Goal: Task Accomplishment & Management: Manage account settings

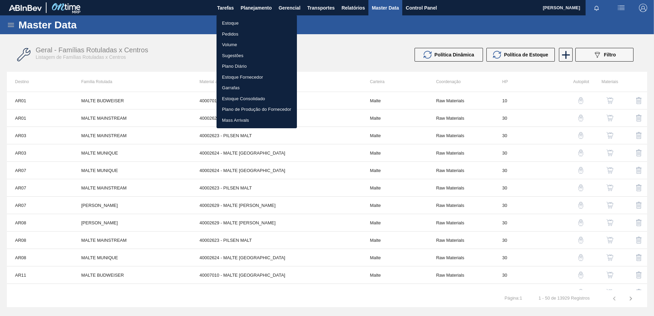
click at [242, 97] on li "Estoque Consolidado" at bounding box center [256, 98] width 80 height 11
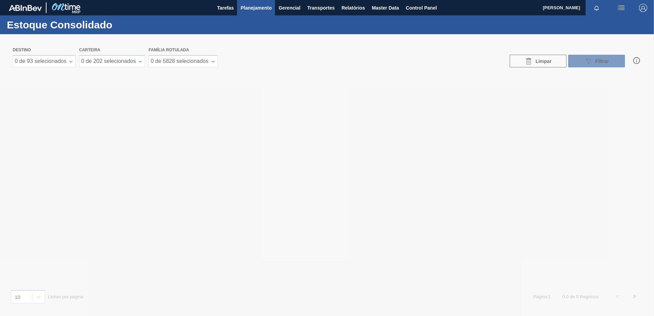
click at [62, 64] on div at bounding box center [327, 175] width 654 height 282
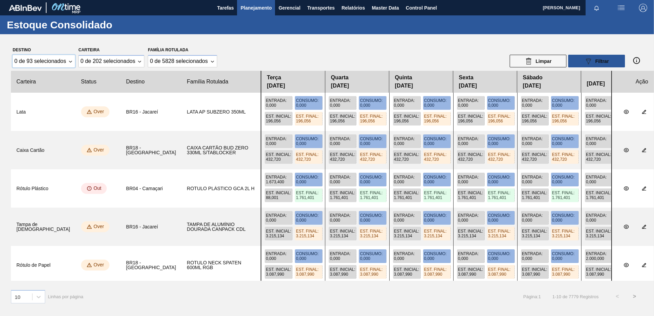
click at [66, 61] on div "0 de 93 selecionados" at bounding box center [40, 61] width 52 height 6
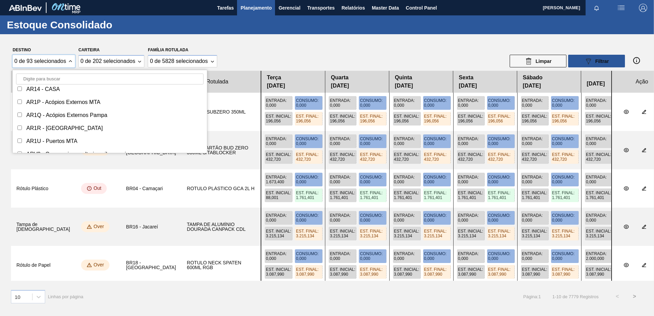
scroll to position [137, 0]
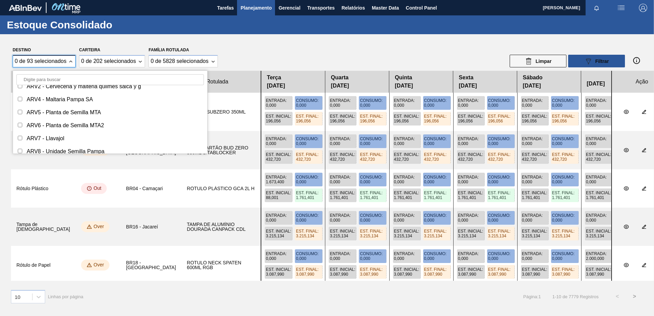
click at [42, 77] on input "Destino" at bounding box center [109, 79] width 187 height 11
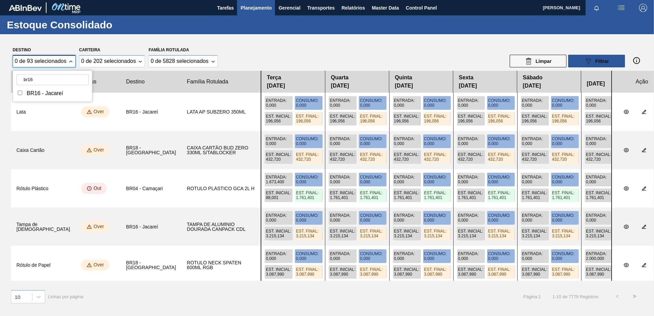
type input "br16"
click at [21, 94] on input "Destino" at bounding box center [20, 93] width 4 height 4
checkbox input "true"
click at [52, 79] on input "br16" at bounding box center [52, 79] width 72 height 11
drag, startPoint x: 17, startPoint y: 83, endPoint x: 5, endPoint y: 85, distance: 12.8
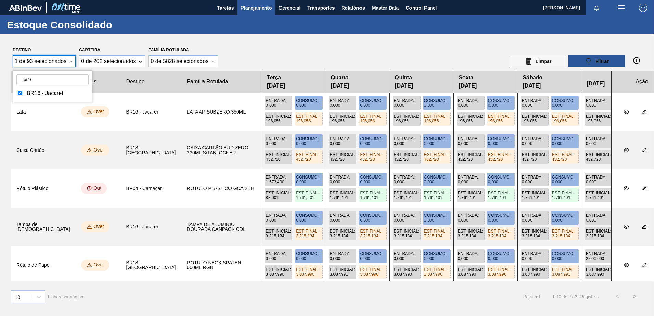
click at [6, 84] on div "Destino 1 de 93 selecionados br16 BR16 - Jacareí Carteira 0 de 202 selecionados…" at bounding box center [327, 162] width 654 height 257
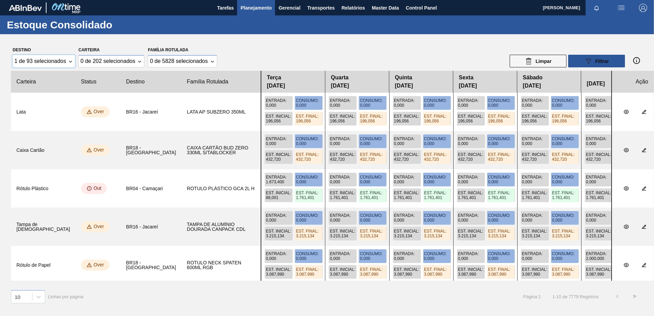
click at [66, 61] on div "1 de 93 selecionados" at bounding box center [44, 61] width 62 height 12
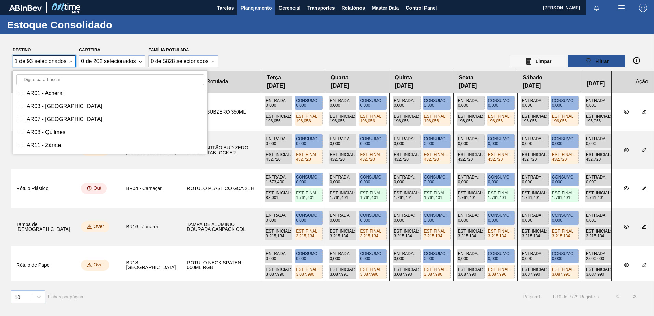
click at [51, 76] on input "Destino" at bounding box center [109, 79] width 187 height 11
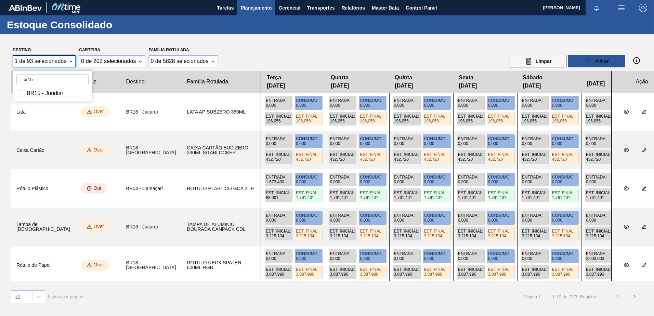
type input "br15"
click at [21, 95] on div "BR15 - Jundiaí" at bounding box center [52, 94] width 72 height 10
checkbox input "true"
click at [117, 70] on div "Destino 2 de 93 selecionados br15 BR15 - Jundiaí Carteira 0 de 202 selecionados…" at bounding box center [327, 162] width 654 height 257
click at [67, 62] on div "2 de 93 selecionados" at bounding box center [44, 61] width 62 height 12
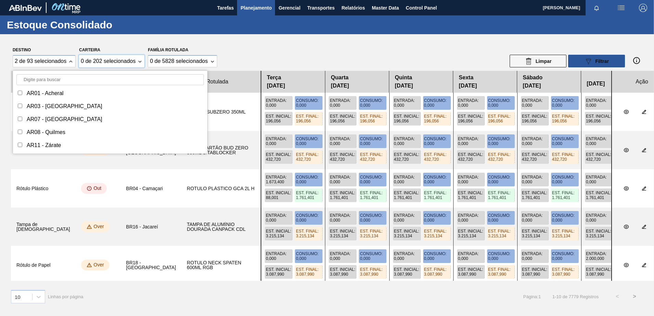
click at [91, 61] on div "0 de 202 selecionados" at bounding box center [108, 61] width 55 height 6
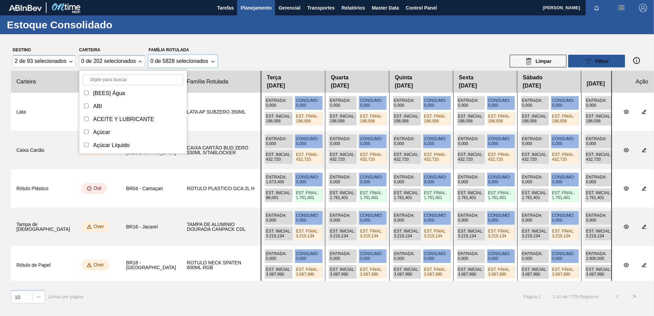
click at [175, 60] on div "0 de 5828 selecionados" at bounding box center [179, 61] width 58 height 6
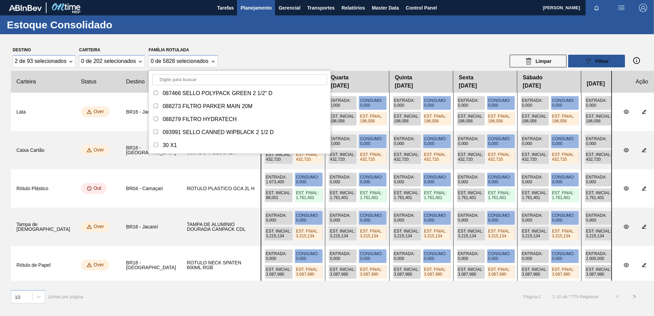
click at [253, 58] on div "Destino 2 de 93 selecionados Carteira 0 de 202 selecionados Família Rotulada 0 …" at bounding box center [327, 56] width 632 height 22
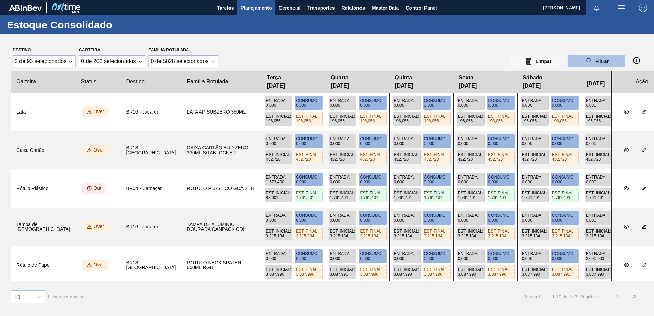
click at [593, 60] on div "089F7B8B-B2A5-4AFE-B5C0-19BA573D28AC Filtrar" at bounding box center [596, 61] width 25 height 8
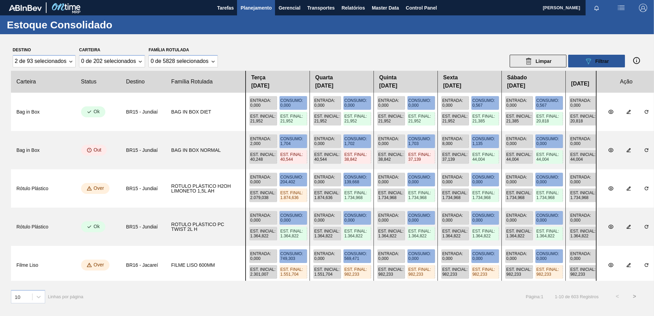
click at [527, 61] on icon at bounding box center [528, 61] width 8 height 8
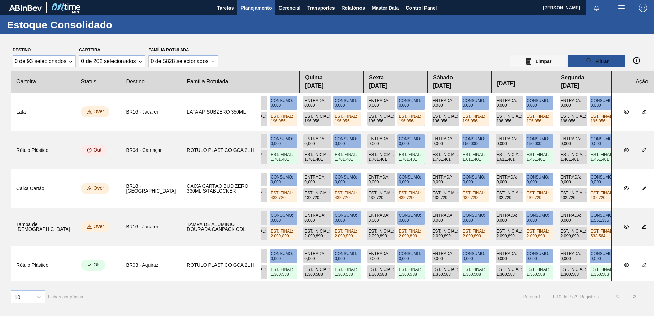
scroll to position [0, 378]
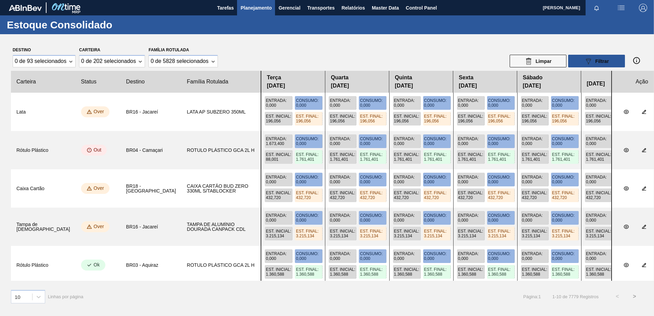
scroll to position [0, 61]
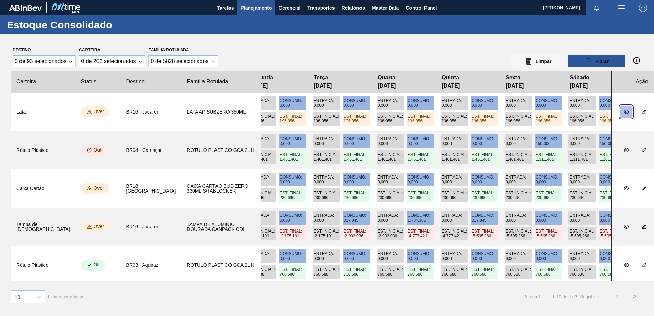
click at [623, 114] on icon "botão de ícone" at bounding box center [625, 111] width 5 height 5
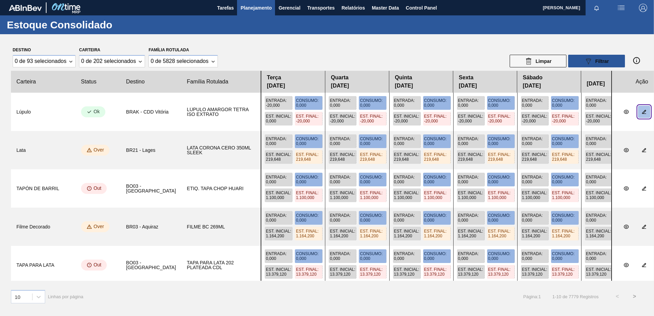
click at [642, 113] on icon "botão de ícone" at bounding box center [644, 112] width 4 height 4
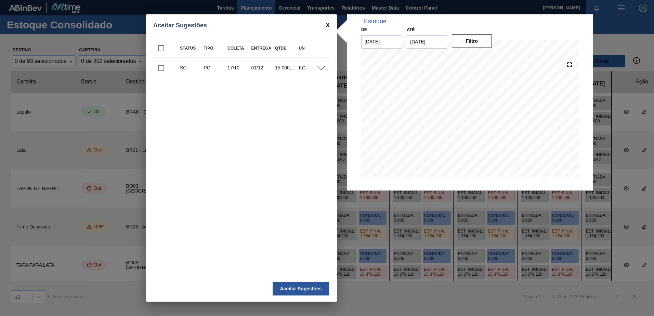
click at [317, 67] on span at bounding box center [321, 68] width 8 height 5
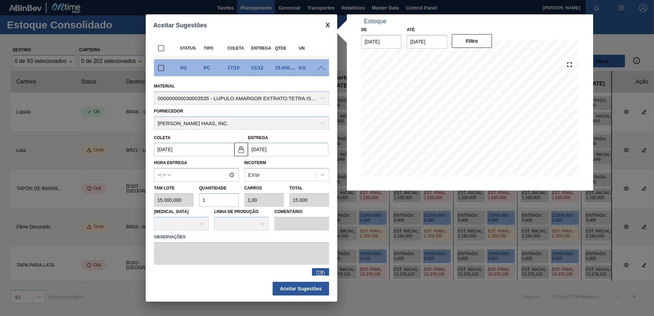
click at [324, 69] on div at bounding box center [322, 67] width 14 height 5
click at [323, 68] on span at bounding box center [321, 68] width 8 height 5
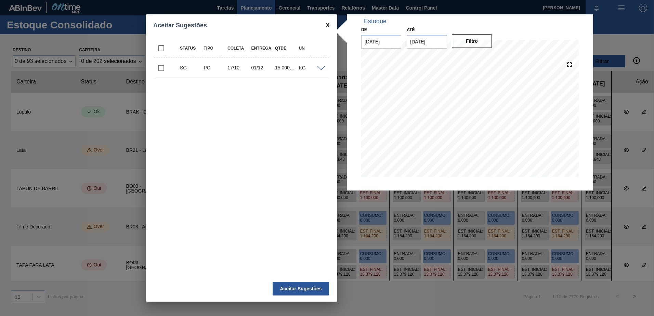
click at [50, 156] on div "Aceitar Sugestões Status Tipo Coleta Entrega Qtde UN SG PC 17/10 01/12 15.000,0…" at bounding box center [327, 158] width 654 height 316
click at [66, 148] on div "Aceitar Sugestões Status Tipo Coleta Entrega Qtde UN SG PC 17/10 01/12 15.000,0…" at bounding box center [327, 158] width 654 height 316
click at [384, 303] on div "Aceitar Sugestões Status Tipo Coleta Entrega Qtde UN SG PC 17/10 01/12 15.000,0…" at bounding box center [327, 158] width 654 height 316
click at [327, 24] on span at bounding box center [327, 25] width 4 height 7
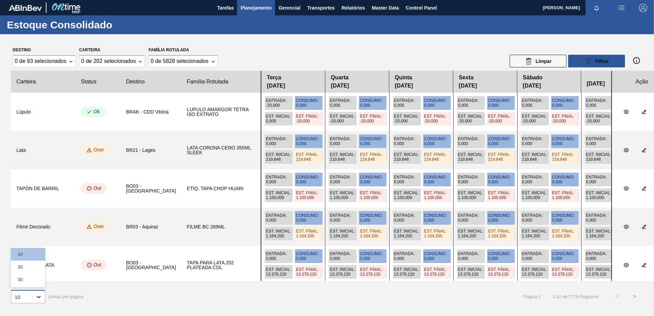
click at [41, 294] on icon at bounding box center [38, 296] width 7 height 7
click at [28, 280] on div "30" at bounding box center [28, 279] width 34 height 13
click at [62, 60] on div "0 de 93 selecionados" at bounding box center [40, 61] width 52 height 6
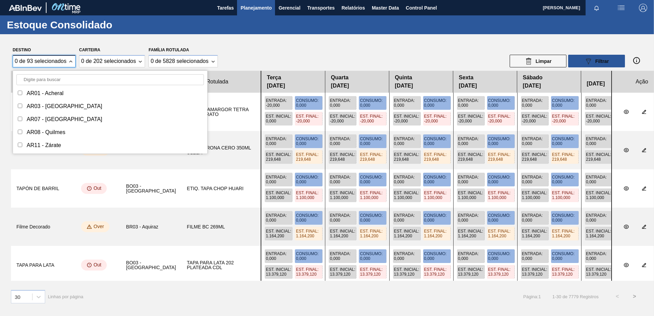
click at [30, 115] on div "AR07 - Mendoza" at bounding box center [109, 120] width 187 height 10
checkbox input "true"
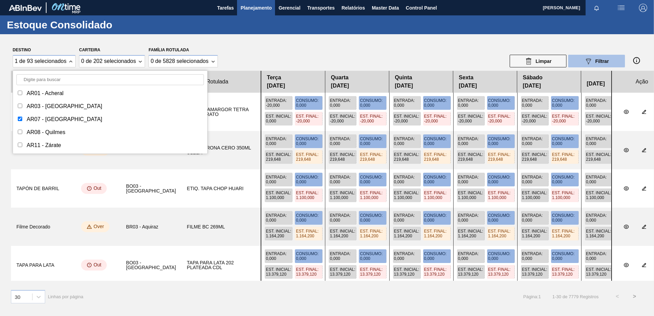
click at [590, 58] on icon at bounding box center [588, 61] width 5 height 6
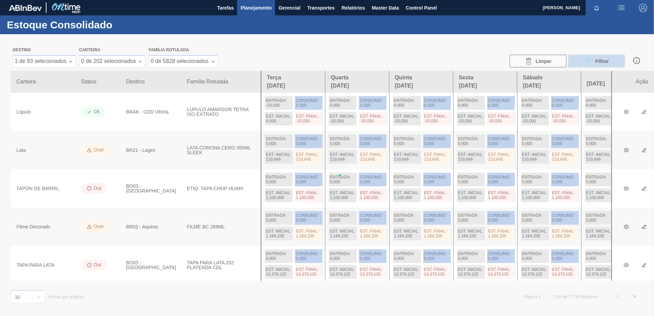
click at [590, 58] on icon "089F7B8B-B2A5-4AFE-B5C0-19BA573D28AC" at bounding box center [588, 61] width 8 height 8
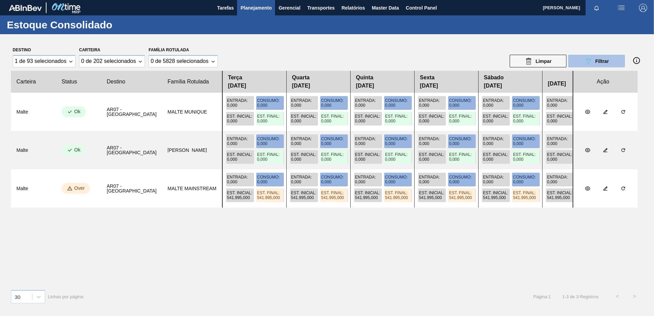
click at [257, 9] on span "Planejamento" at bounding box center [255, 8] width 31 height 8
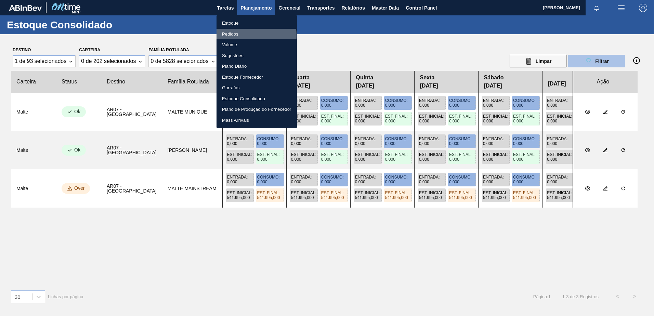
click at [237, 35] on li "Pedidos" at bounding box center [256, 34] width 80 height 11
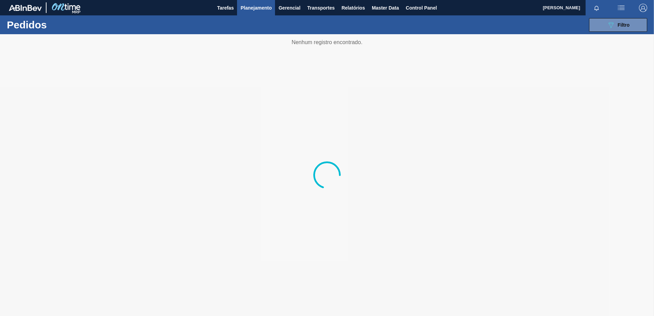
click at [257, 7] on span "Planejamento" at bounding box center [255, 8] width 31 height 8
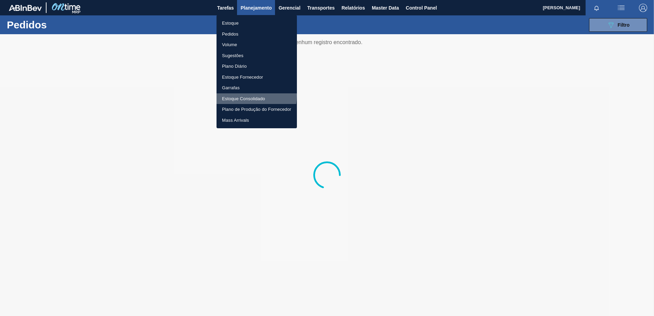
click at [246, 95] on li "Estoque Consolidado" at bounding box center [256, 98] width 80 height 11
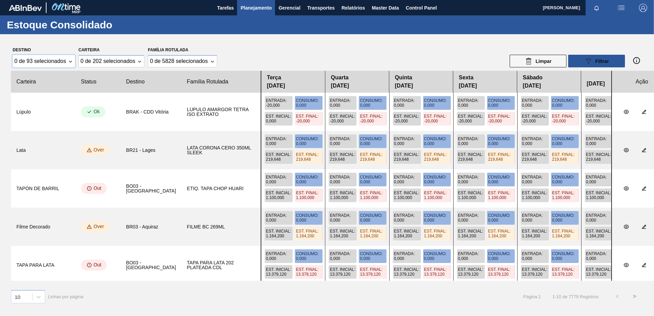
click at [57, 64] on div "0 de 93 selecionados" at bounding box center [40, 61] width 52 height 6
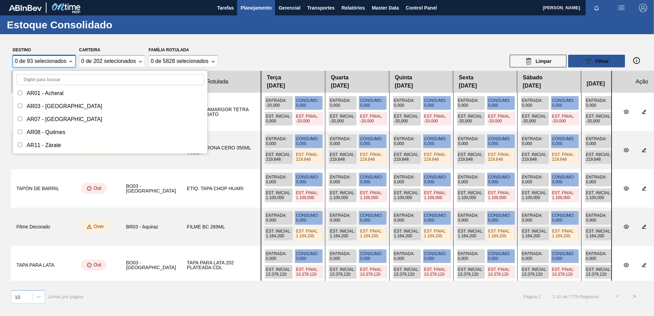
click at [20, 120] on div "AR07 - Mendoza" at bounding box center [109, 120] width 187 height 10
checkbox input "true"
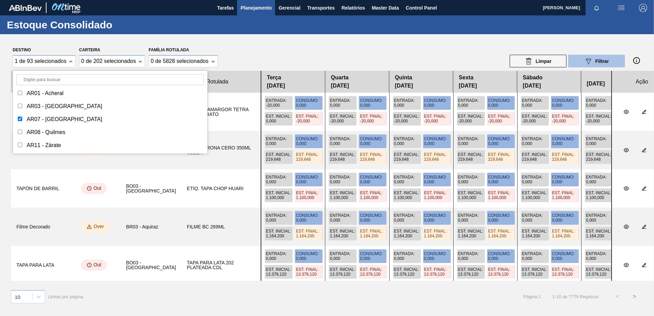
click at [586, 59] on icon "089F7B8B-B2A5-4AFE-B5C0-19BA573D28AC" at bounding box center [588, 61] width 8 height 8
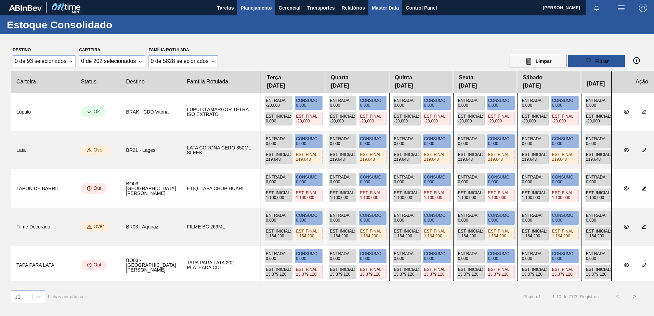
click at [373, 10] on span "Master Data" at bounding box center [385, 8] width 27 height 8
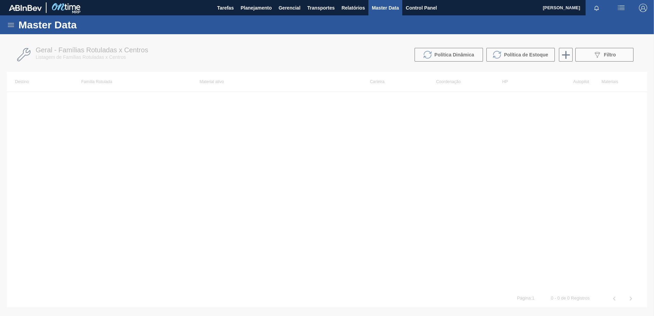
click at [8, 21] on icon at bounding box center [11, 25] width 8 height 8
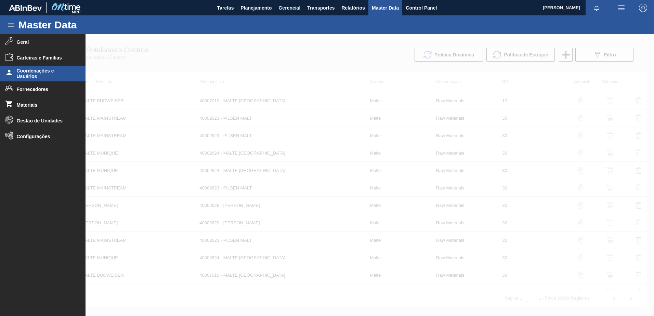
click at [45, 73] on span "Coordenações e Usuários" at bounding box center [45, 73] width 56 height 11
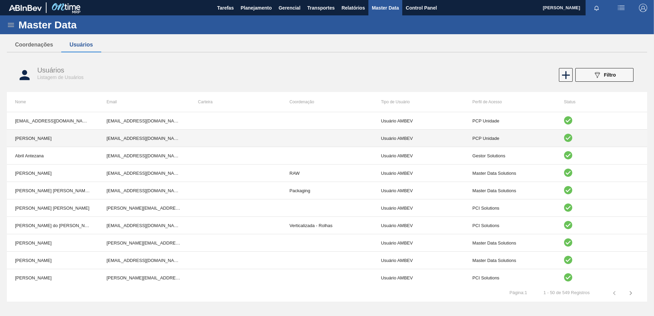
click at [401, 142] on td "Usuário AMBEV" at bounding box center [418, 138] width 91 height 17
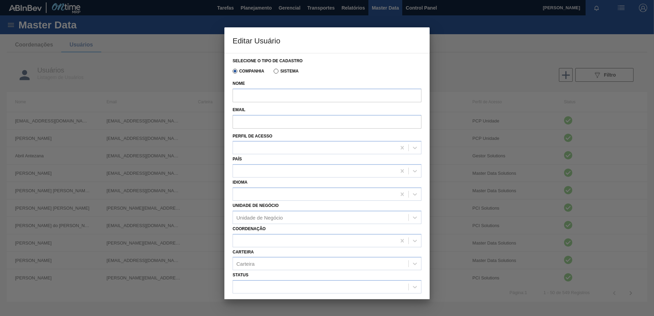
type input "ABNER VIEIRA"
type input "99776574@ab-inbev.com"
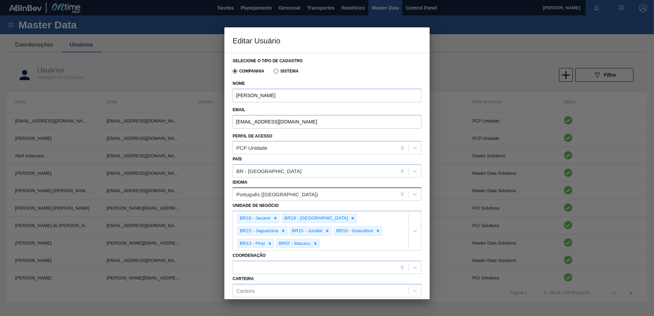
click at [272, 195] on div "Português (Brasil)" at bounding box center [277, 194] width 82 height 6
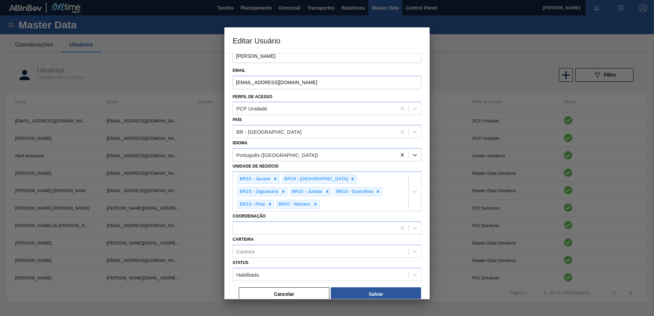
scroll to position [45, 0]
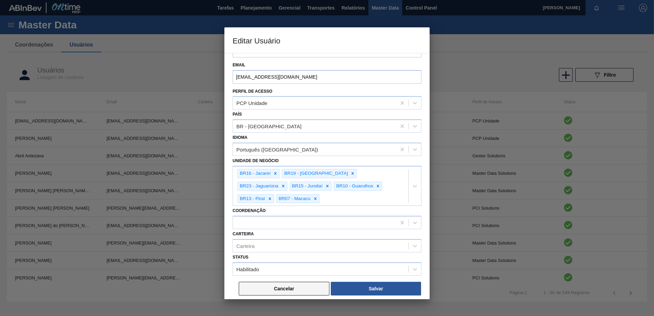
click at [278, 291] on button "Cancelar" at bounding box center [284, 289] width 91 height 14
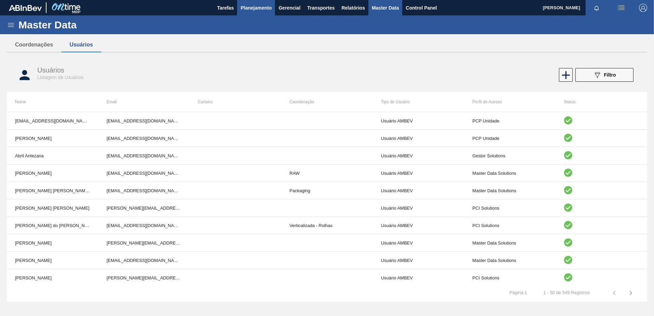
click at [260, 8] on span "Planejamento" at bounding box center [255, 8] width 31 height 8
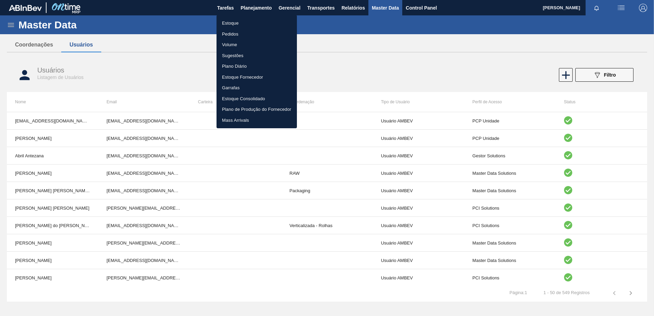
click at [231, 34] on li "Pedidos" at bounding box center [256, 34] width 80 height 11
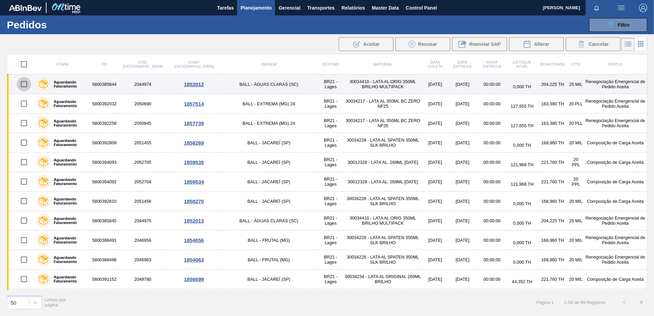
click at [24, 83] on input "checkbox" at bounding box center [24, 84] width 14 height 14
checkbox input "true"
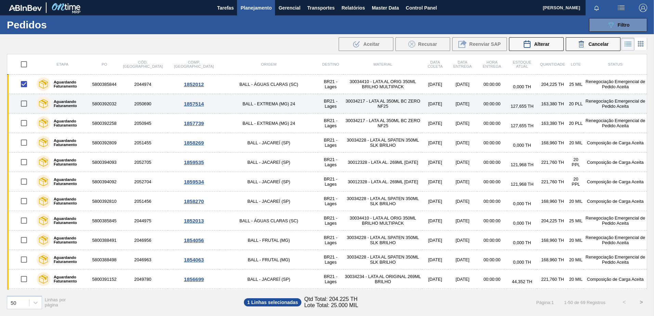
click at [22, 111] on td at bounding box center [20, 103] width 27 height 19
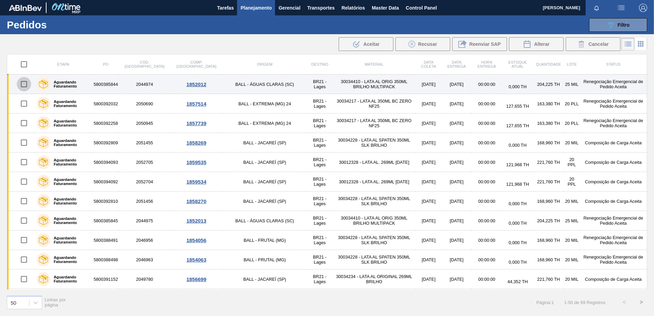
click at [26, 86] on input "checkbox" at bounding box center [24, 84] width 14 height 14
checkbox input "true"
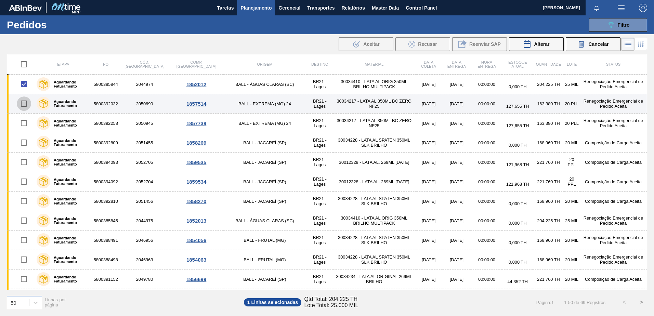
click at [25, 105] on input "checkbox" at bounding box center [24, 103] width 14 height 14
checkbox input "true"
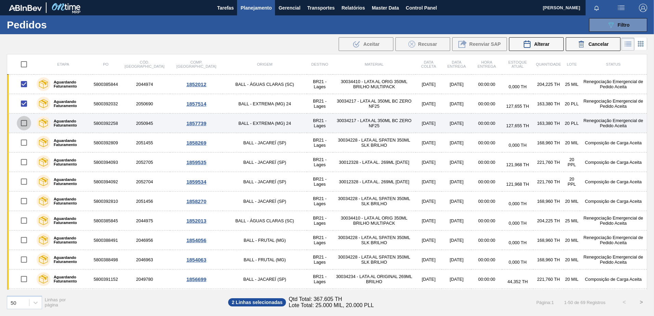
click at [25, 124] on input "checkbox" at bounding box center [24, 123] width 14 height 14
checkbox input "true"
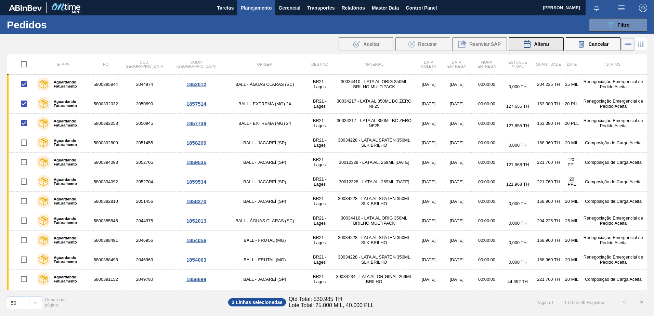
click at [544, 41] on span "Alterar" at bounding box center [541, 43] width 15 height 5
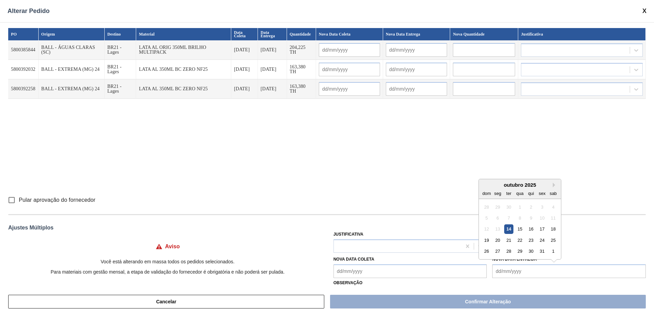
click at [522, 269] on Entrega "Nova Data Entrega" at bounding box center [568, 271] width 153 height 14
click at [495, 250] on div "27" at bounding box center [497, 250] width 9 height 9
type Entrega "[DATE]"
type input "[DATE]"
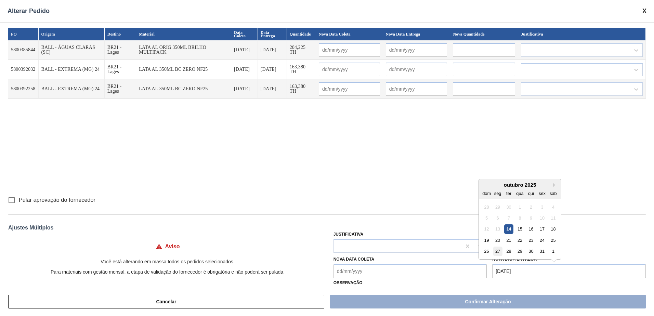
type input "[DATE]"
type input "27/10/2025"
type input "25/10/2025"
type input "27/10/2025"
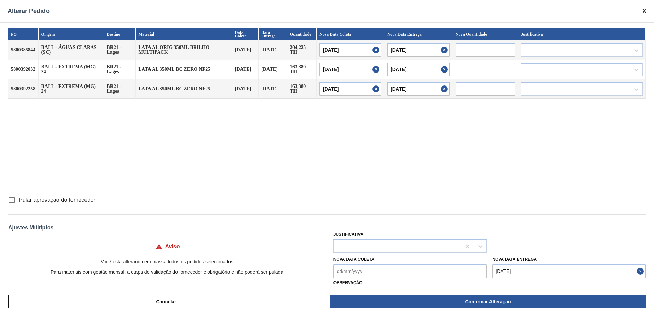
click at [644, 9] on span at bounding box center [644, 11] width 4 height 7
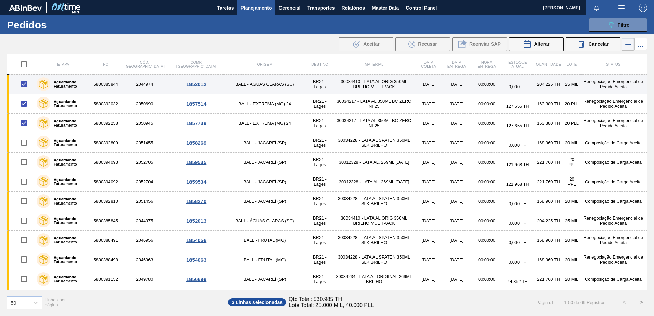
click at [24, 83] on input "checkbox" at bounding box center [24, 84] width 14 height 14
checkbox input "false"
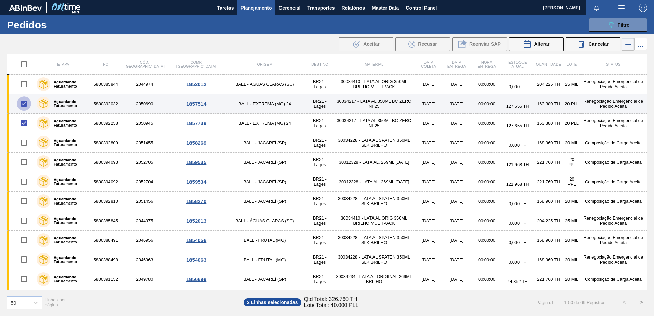
click at [22, 104] on input "checkbox" at bounding box center [24, 103] width 14 height 14
checkbox input "false"
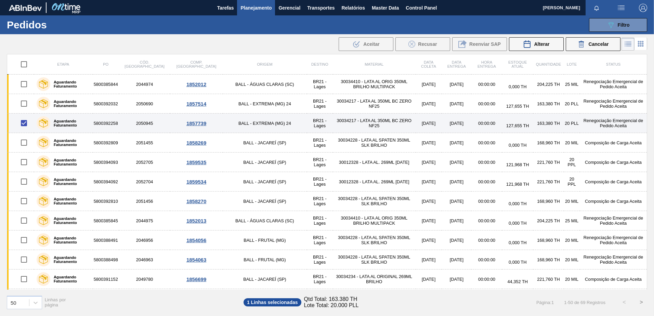
drag, startPoint x: 24, startPoint y: 125, endPoint x: 31, endPoint y: 123, distance: 7.1
click at [24, 125] on input "checkbox" at bounding box center [24, 123] width 14 height 14
checkbox input "false"
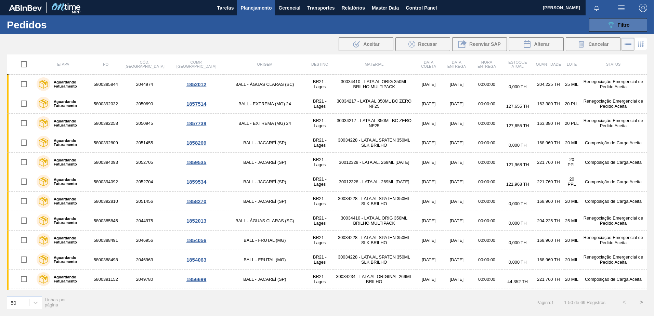
click at [604, 28] on button "089F7B8B-B2A5-4AFE-B5C0-19BA573D28AC Filtro" at bounding box center [618, 25] width 58 height 14
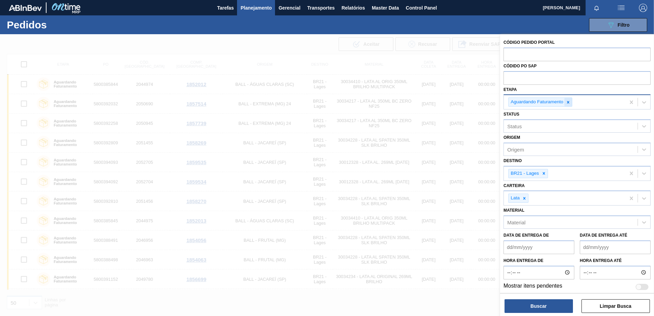
click at [569, 100] on icon at bounding box center [567, 102] width 5 height 5
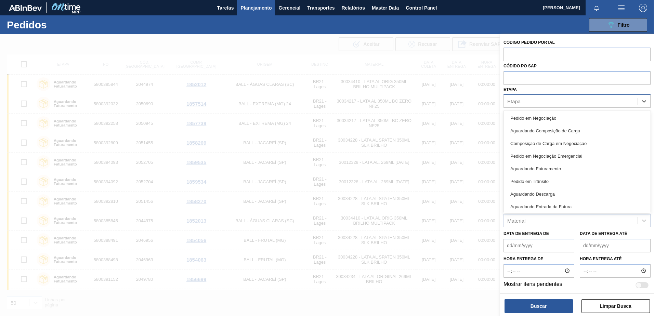
click at [558, 101] on div "Etapa" at bounding box center [571, 101] width 134 height 10
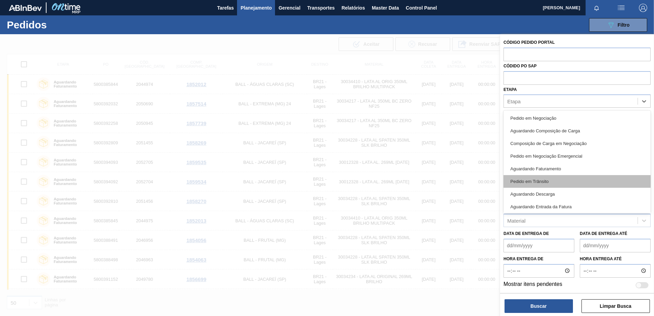
click at [544, 180] on div "Pedido em Trânsito" at bounding box center [576, 181] width 147 height 13
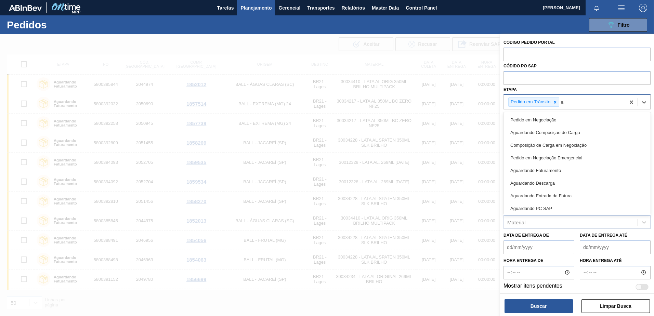
type input "ag"
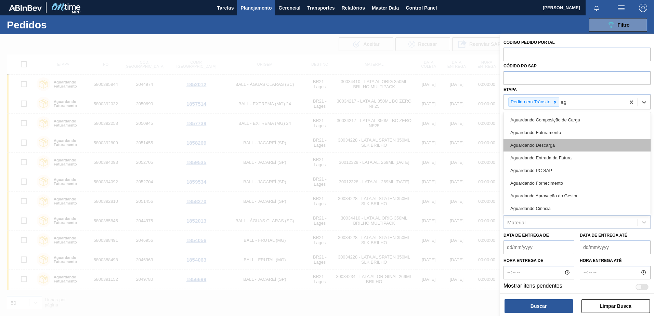
click at [547, 144] on div "Aguardando Descarga" at bounding box center [576, 145] width 147 height 13
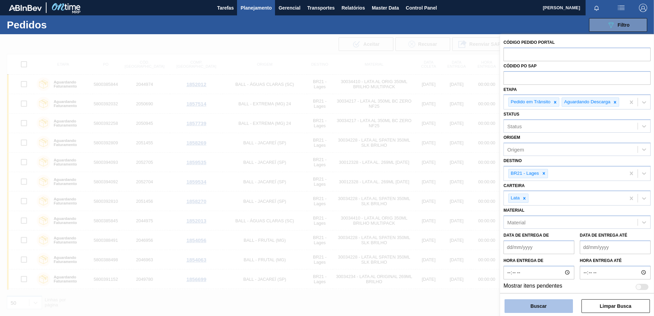
click at [541, 311] on button "Buscar" at bounding box center [538, 306] width 68 height 14
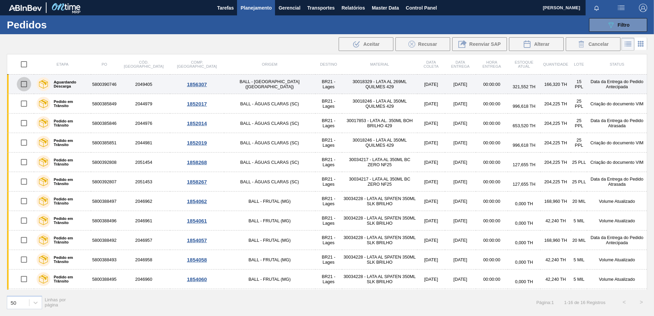
click at [26, 84] on input "checkbox" at bounding box center [24, 84] width 14 height 14
checkbox input "true"
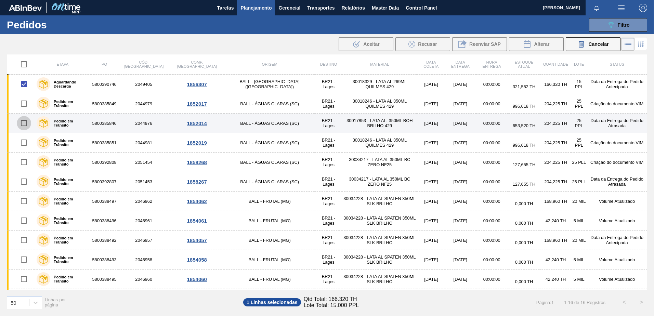
click at [24, 122] on input "checkbox" at bounding box center [24, 123] width 14 height 14
checkbox input "true"
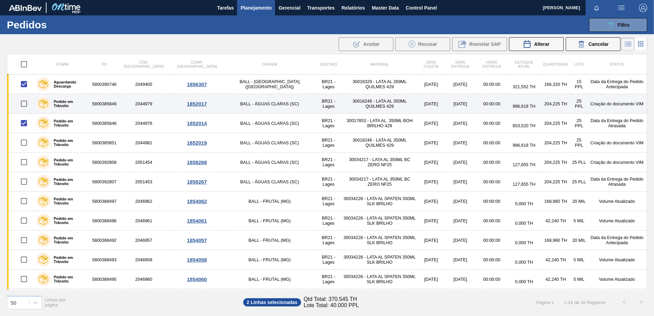
click at [23, 108] on input "checkbox" at bounding box center [24, 103] width 14 height 14
checkbox input "true"
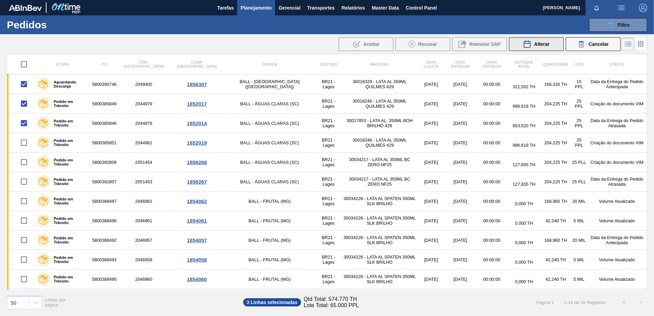
click at [539, 48] on div "Alterar" at bounding box center [536, 44] width 26 height 8
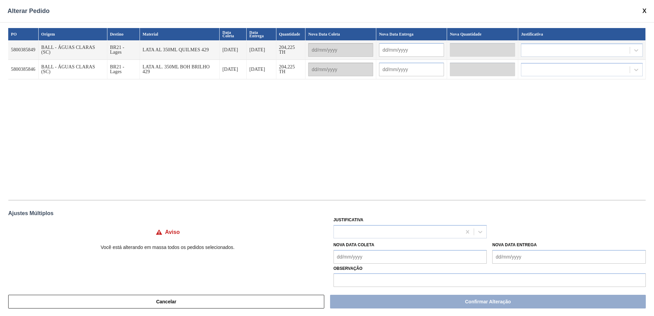
click at [640, 13] on div "Alterar Pedido" at bounding box center [327, 11] width 654 height 22
click at [642, 12] on span at bounding box center [644, 11] width 4 height 7
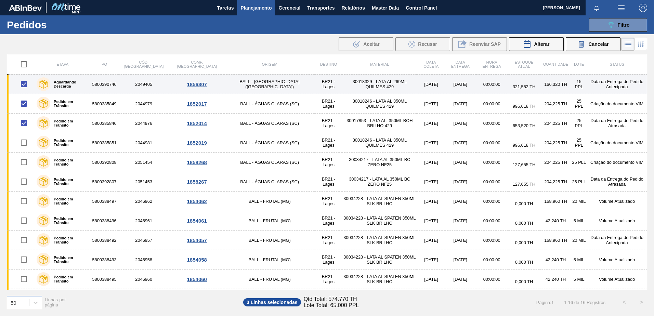
click at [24, 80] on input "checkbox" at bounding box center [24, 84] width 14 height 14
checkbox input "false"
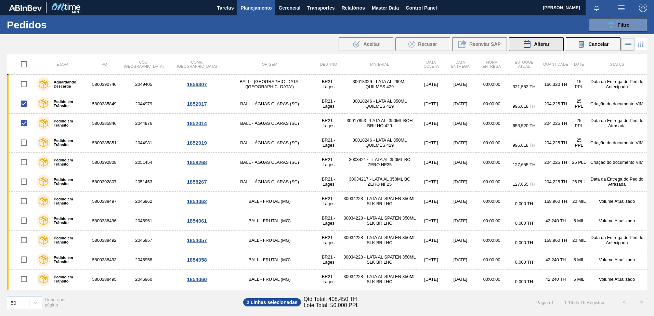
click at [532, 40] on div "Alterar" at bounding box center [536, 44] width 26 height 8
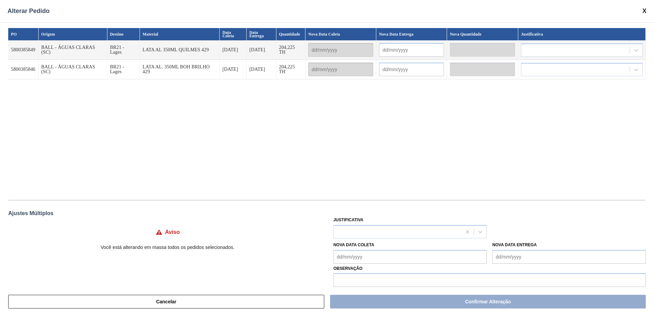
click at [644, 8] on span at bounding box center [644, 11] width 4 height 7
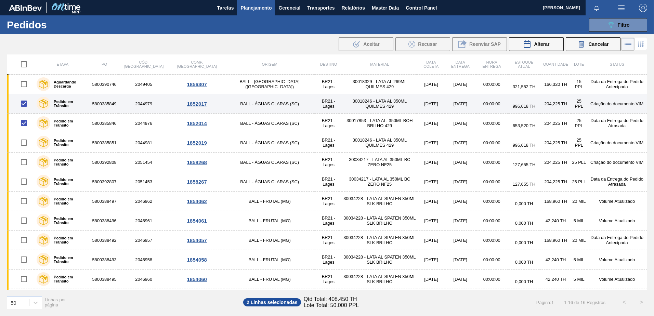
click at [21, 102] on input "checkbox" at bounding box center [24, 103] width 14 height 14
checkbox input "false"
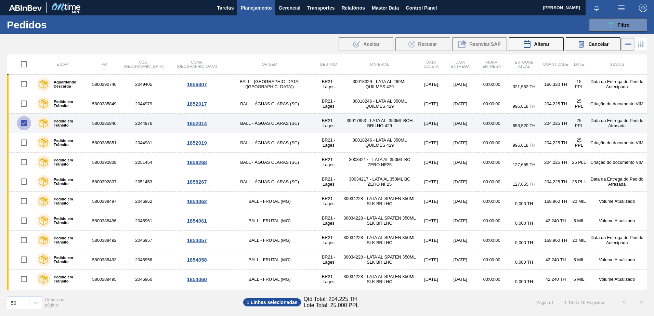
click at [25, 122] on input "checkbox" at bounding box center [24, 123] width 14 height 14
checkbox input "false"
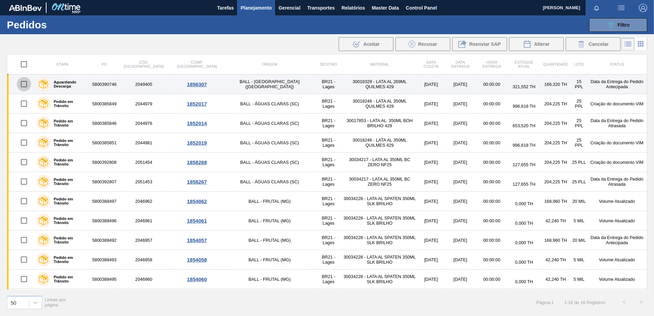
click at [24, 90] on input "checkbox" at bounding box center [24, 84] width 14 height 14
checkbox input "true"
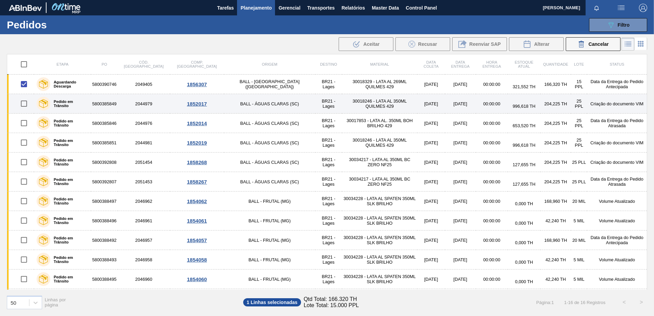
click at [26, 103] on input "checkbox" at bounding box center [24, 103] width 14 height 14
checkbox input "true"
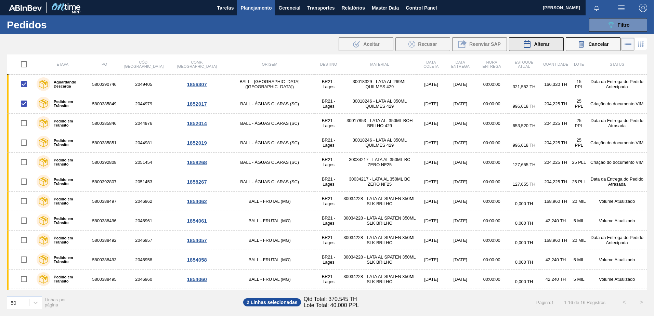
click at [533, 41] on div "Alterar" at bounding box center [536, 44] width 26 height 8
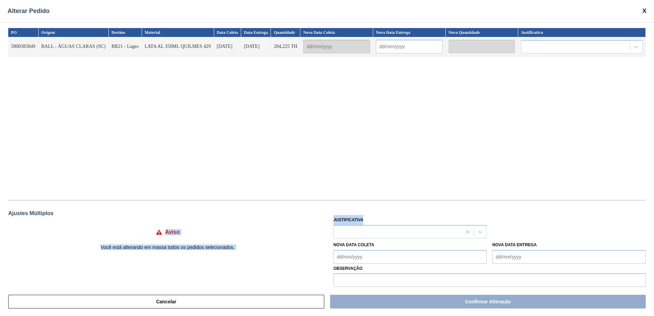
drag, startPoint x: 581, startPoint y: 213, endPoint x: 598, endPoint y: 214, distance: 16.8
click at [598, 214] on div "PO Origem Destino Material Data Coleta Data Entrega Quantidade Nova Data Coleta…" at bounding box center [327, 154] width 654 height 265
click at [517, 221] on div "Justificativa" at bounding box center [489, 226] width 312 height 23
click at [646, 11] on span at bounding box center [644, 11] width 4 height 7
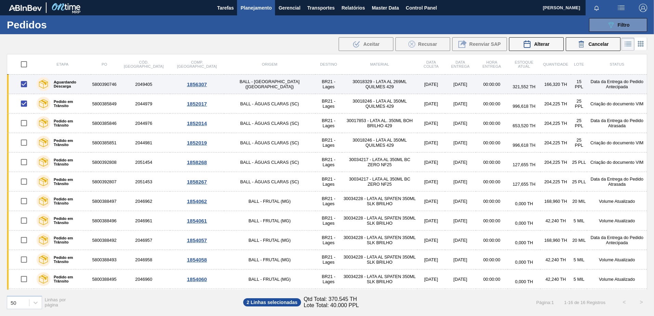
click at [23, 84] on input "checkbox" at bounding box center [24, 84] width 14 height 14
checkbox input "false"
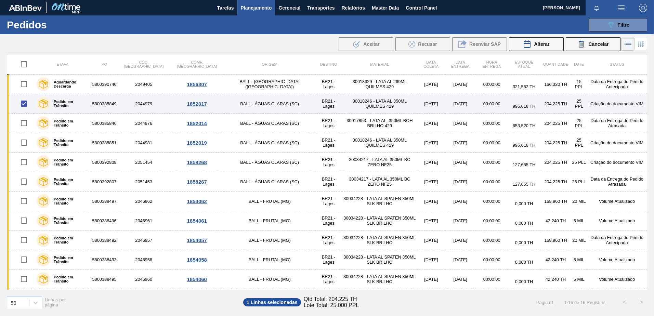
click at [25, 104] on input "checkbox" at bounding box center [24, 103] width 14 height 14
checkbox input "false"
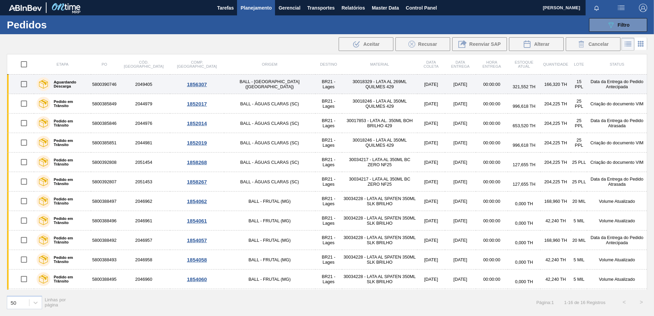
click at [22, 83] on input "checkbox" at bounding box center [24, 84] width 14 height 14
click at [27, 85] on input "checkbox" at bounding box center [24, 84] width 14 height 14
checkbox input "false"
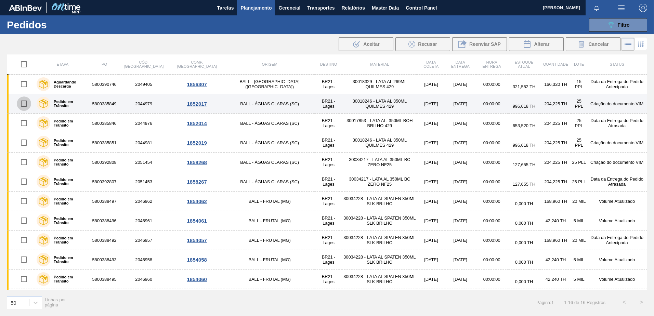
click at [22, 107] on input "checkbox" at bounding box center [24, 103] width 14 height 14
checkbox input "true"
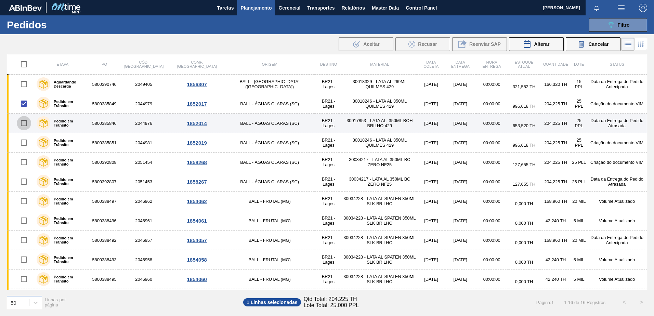
click at [25, 122] on input "checkbox" at bounding box center [24, 123] width 14 height 14
checkbox input "true"
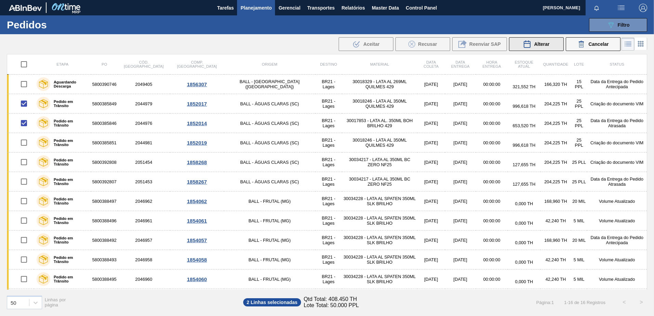
click at [521, 48] on button "Alterar" at bounding box center [536, 44] width 55 height 14
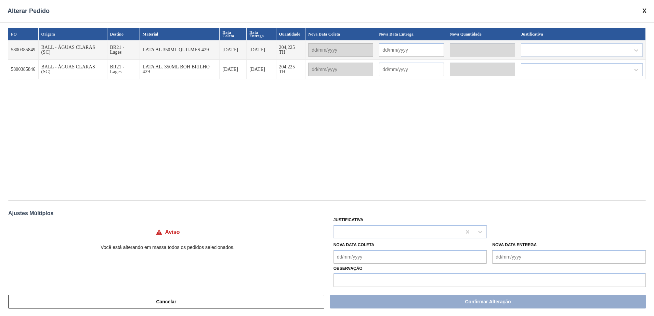
click at [646, 11] on span at bounding box center [644, 11] width 4 height 7
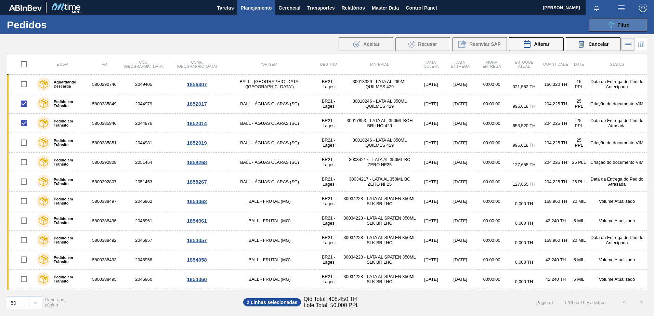
click at [604, 29] on button "089F7B8B-B2A5-4AFE-B5C0-19BA573D28AC Filtro" at bounding box center [618, 25] width 58 height 14
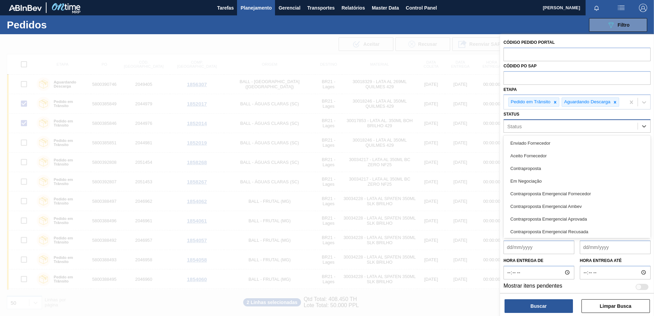
click at [532, 131] on div "Status" at bounding box center [571, 126] width 134 height 10
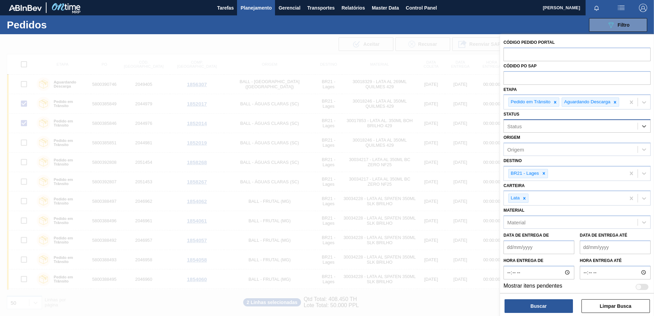
click at [522, 130] on div "Status" at bounding box center [571, 126] width 134 height 10
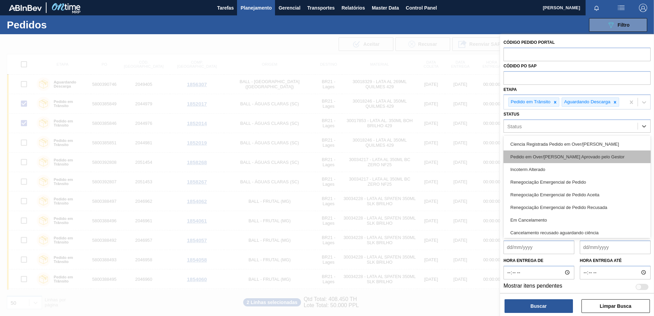
scroll to position [547, 0]
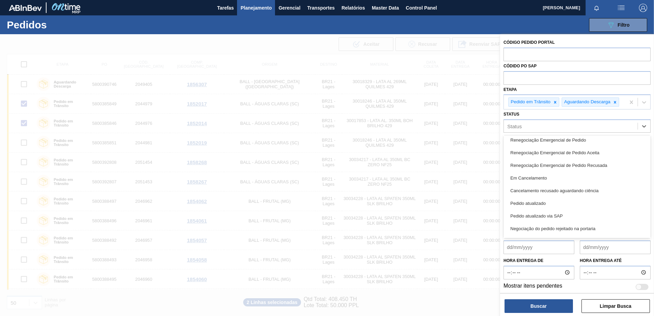
click at [519, 117] on label "Status" at bounding box center [511, 114] width 16 height 5
click at [508, 123] on input "Status" at bounding box center [507, 126] width 1 height 6
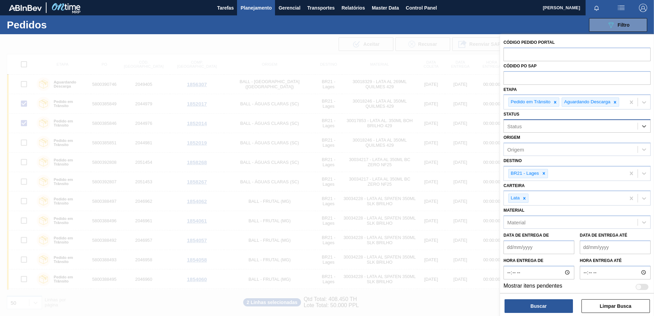
click at [517, 131] on div "Status" at bounding box center [571, 126] width 134 height 10
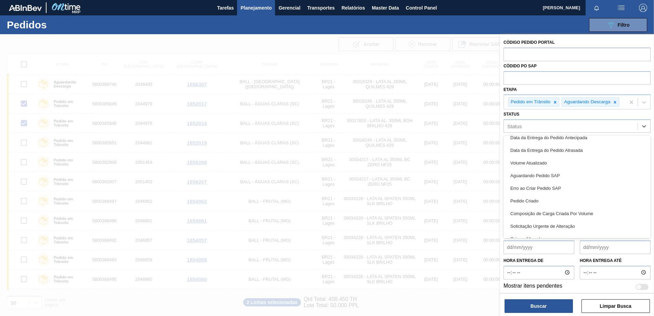
scroll to position [239, 0]
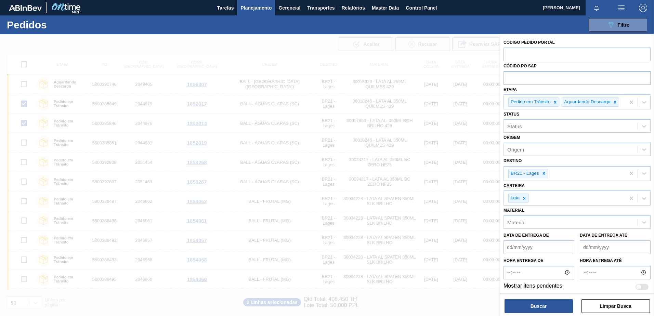
click at [500, 94] on div "Código Pedido Portal Códido PO SAP Etapa Pedido em Trânsito Aguardando Descarga…" at bounding box center [577, 164] width 154 height 260
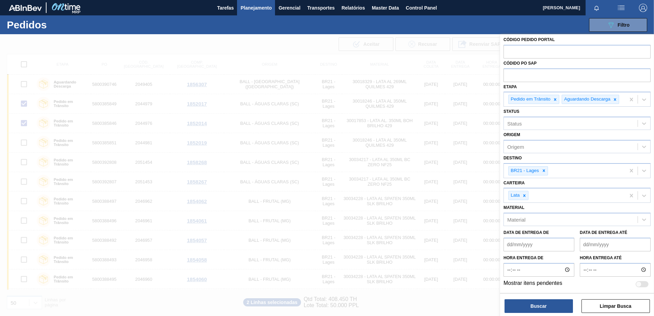
click at [219, 52] on div at bounding box center [327, 192] width 654 height 316
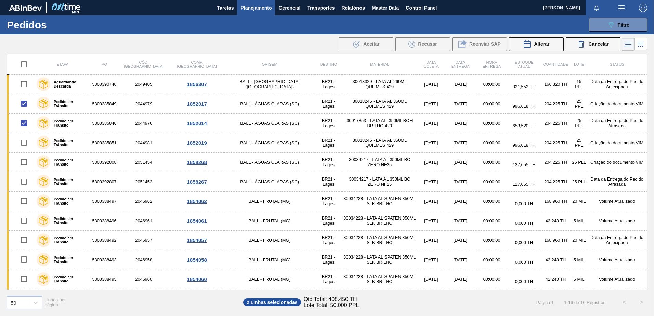
click at [268, 3] on button "Planejamento" at bounding box center [256, 7] width 38 height 15
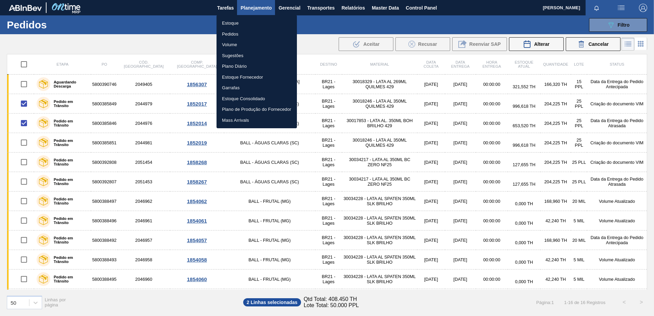
click at [234, 45] on li "Volume" at bounding box center [256, 44] width 80 height 11
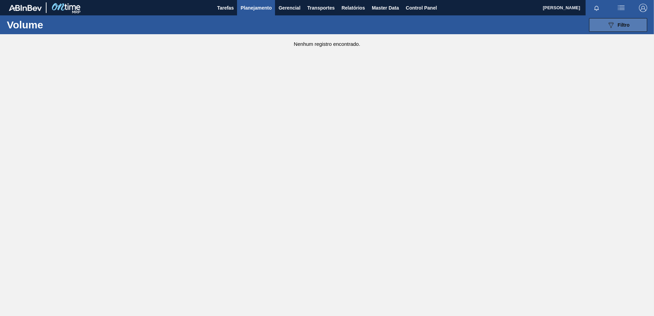
click at [618, 25] on span "Filtro" at bounding box center [623, 24] width 12 height 5
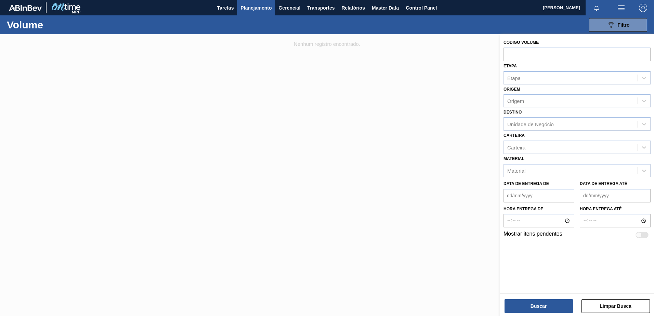
click at [642, 5] on img "button" at bounding box center [643, 8] width 8 height 8
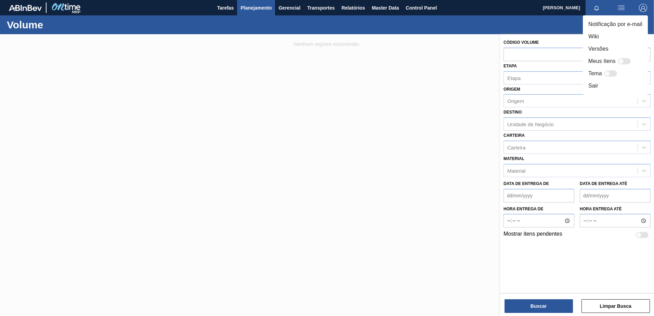
click at [587, 86] on li "Sair" at bounding box center [614, 86] width 65 height 12
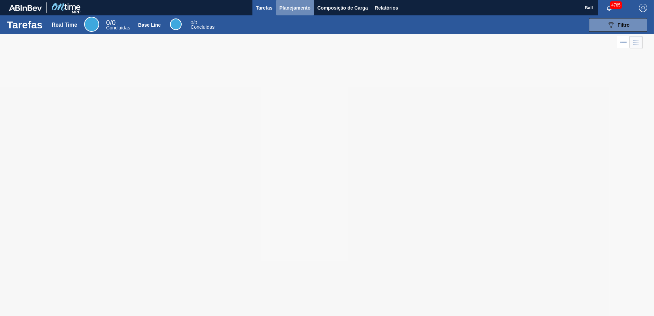
click at [299, 8] on span "Planejamento" at bounding box center [294, 8] width 31 height 8
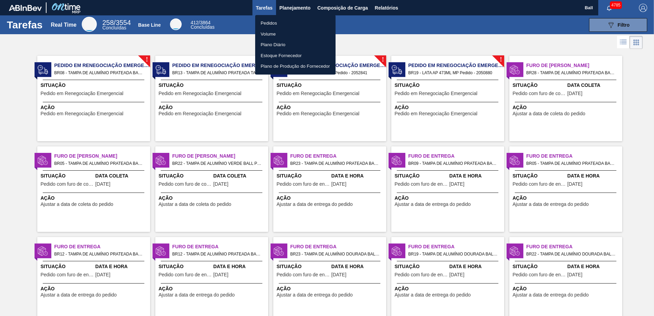
click at [263, 23] on li "Pedidos" at bounding box center [295, 23] width 80 height 11
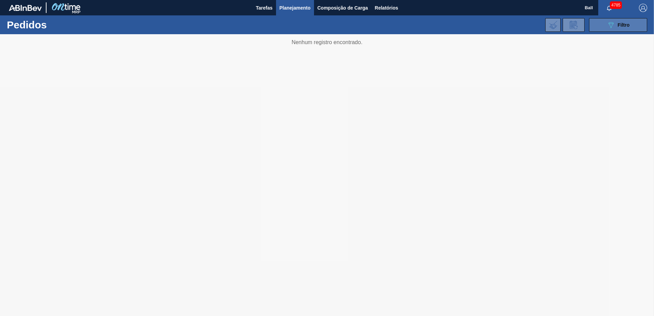
click at [614, 24] on icon "089F7B8B-B2A5-4AFE-B5C0-19BA573D28AC" at bounding box center [610, 25] width 8 height 8
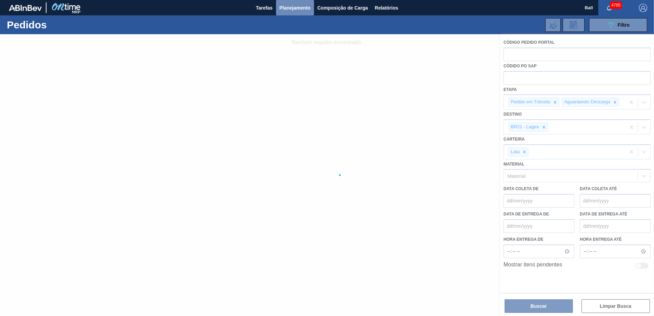
click at [297, 8] on span "Planejamento" at bounding box center [294, 8] width 31 height 8
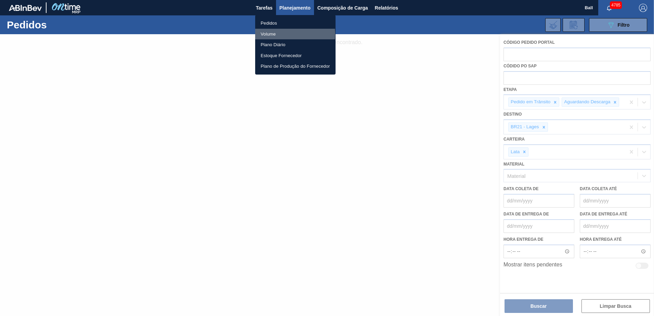
click at [276, 34] on li "Volume" at bounding box center [295, 34] width 80 height 11
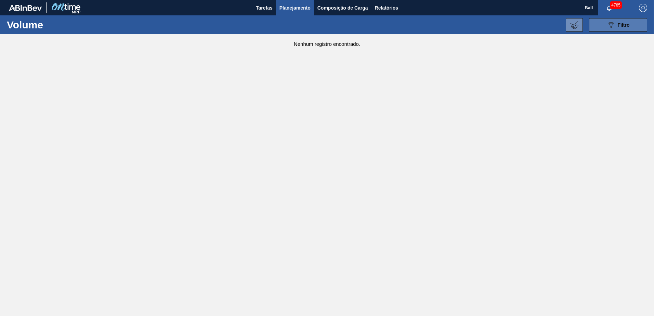
click at [620, 26] on span "Filtro" at bounding box center [623, 24] width 12 height 5
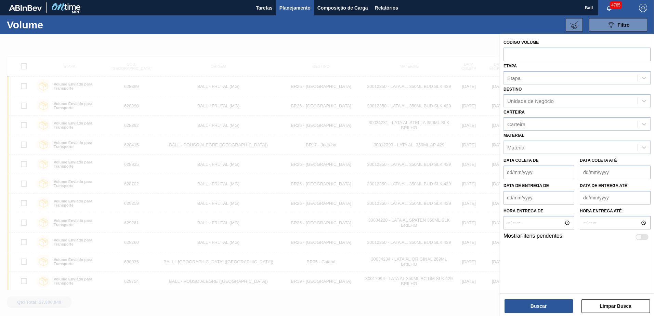
click at [648, 9] on span "button" at bounding box center [642, 8] width 16 height 8
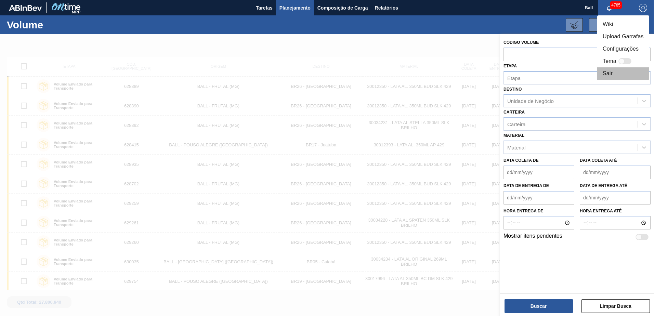
click at [611, 72] on li "Sair" at bounding box center [623, 73] width 52 height 12
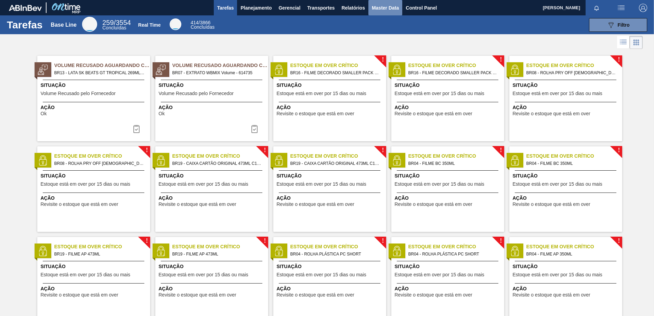
click at [383, 5] on span "Master Data" at bounding box center [385, 8] width 27 height 8
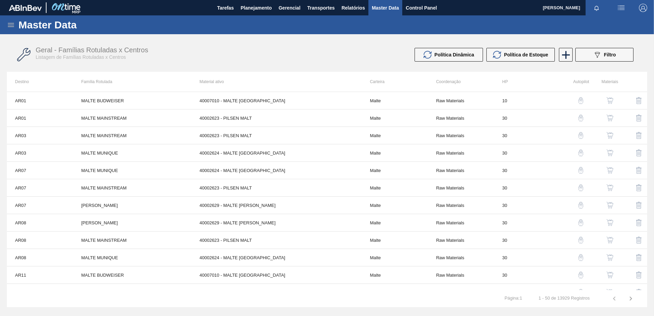
click at [11, 25] on icon at bounding box center [11, 25] width 6 height 4
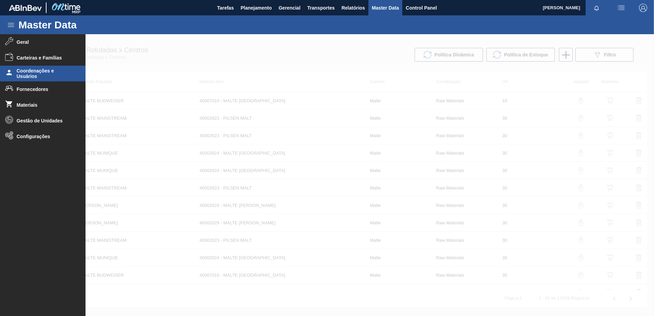
click at [35, 71] on span "Coordenações e Usuários" at bounding box center [45, 73] width 56 height 11
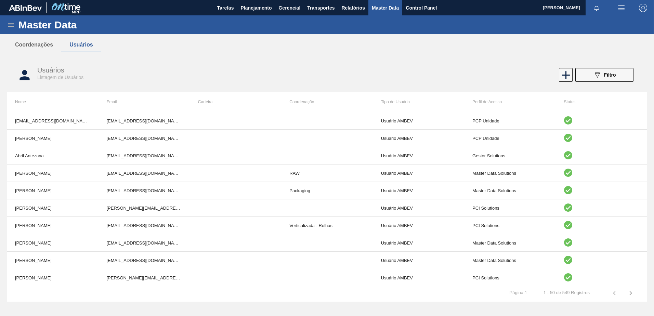
click at [13, 29] on div "Master Data" at bounding box center [327, 24] width 654 height 19
click at [10, 24] on icon at bounding box center [11, 25] width 8 height 8
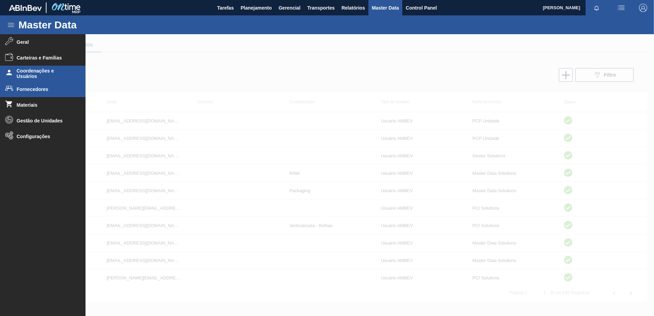
click at [38, 94] on li "Fornecedores" at bounding box center [42, 89] width 85 height 16
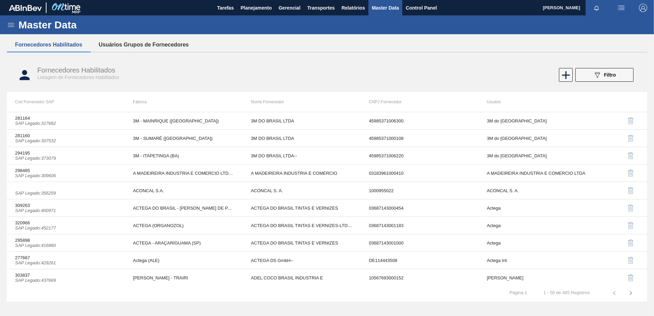
click at [147, 46] on button "Usuários Grupos de Fornecedores" at bounding box center [144, 45] width 106 height 14
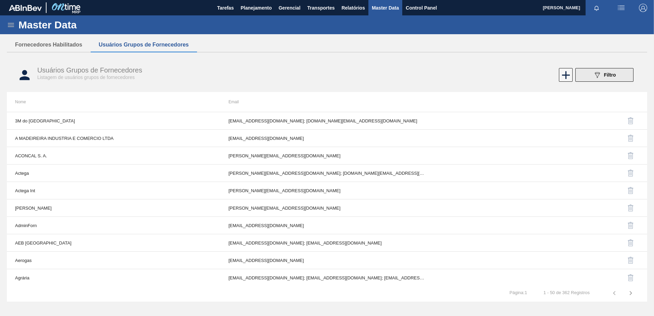
click at [602, 73] on div "089F7B8B-B2A5-4AFE-B5C0-19BA573D28AC Filtro" at bounding box center [604, 75] width 23 height 8
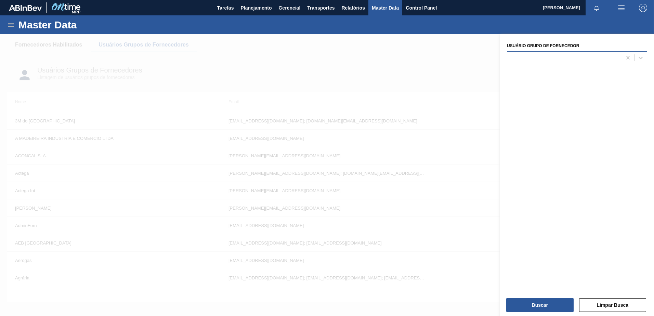
click at [554, 62] on div at bounding box center [564, 58] width 115 height 10
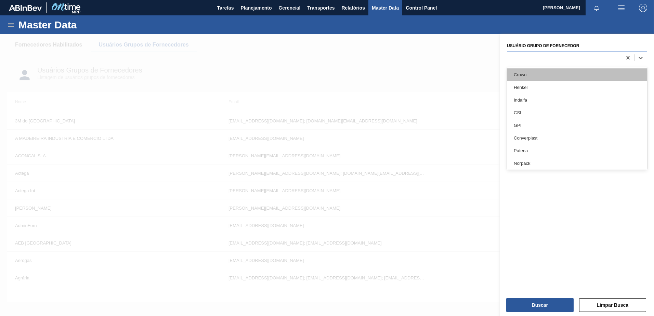
click at [551, 72] on div "Crown" at bounding box center [577, 74] width 140 height 13
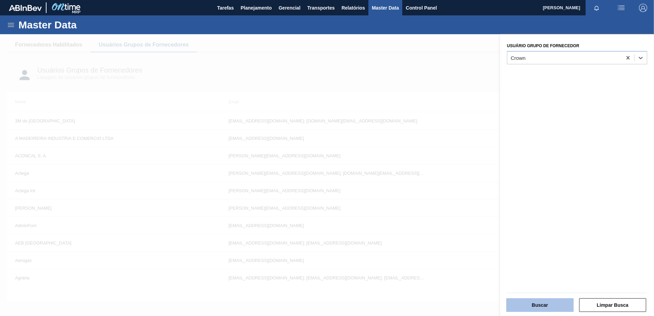
click at [535, 309] on button "Buscar" at bounding box center [539, 305] width 67 height 14
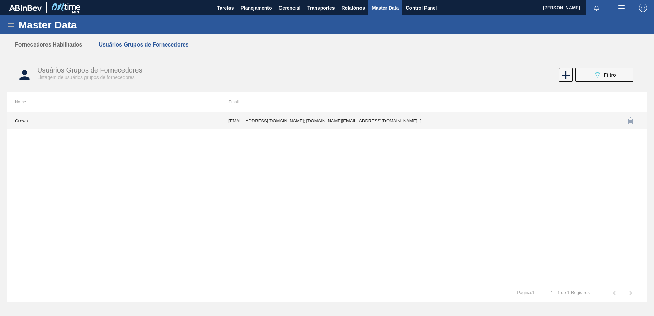
click at [319, 123] on td "[EMAIL_ADDRESS][DOMAIN_NAME]; [DOMAIN_NAME][EMAIL_ADDRESS][DOMAIN_NAME]; [DOMAI…" at bounding box center [326, 120] width 213 height 17
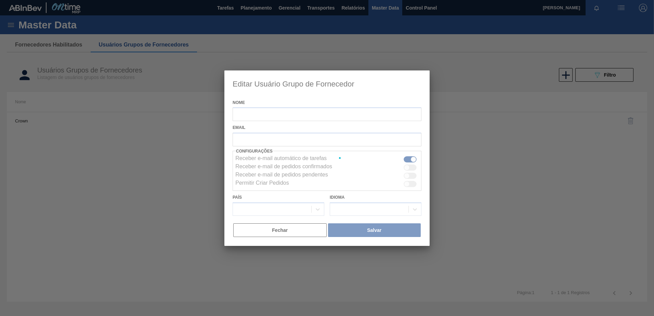
type input "Crown"
checkbox input "true"
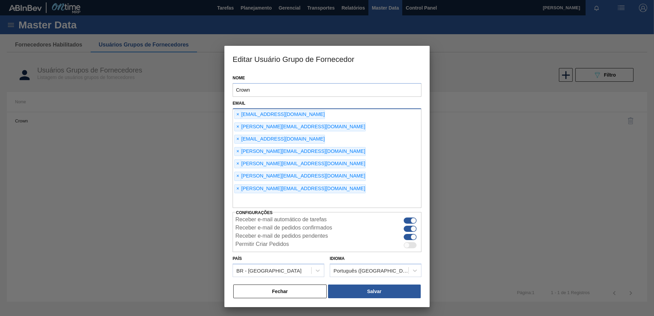
click at [322, 195] on input "text" at bounding box center [326, 201] width 189 height 13
paste input "[EMAIL_ADDRESS][DOMAIN_NAME]"
type input "[EMAIL_ADDRESS][DOMAIN_NAME]"
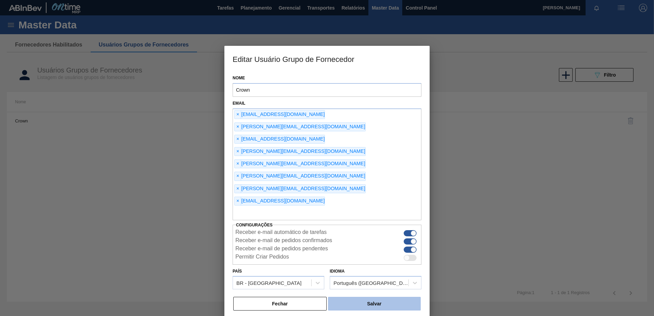
click at [354, 297] on button "Salvar" at bounding box center [374, 304] width 93 height 14
